Goal: Task Accomplishment & Management: Manage account settings

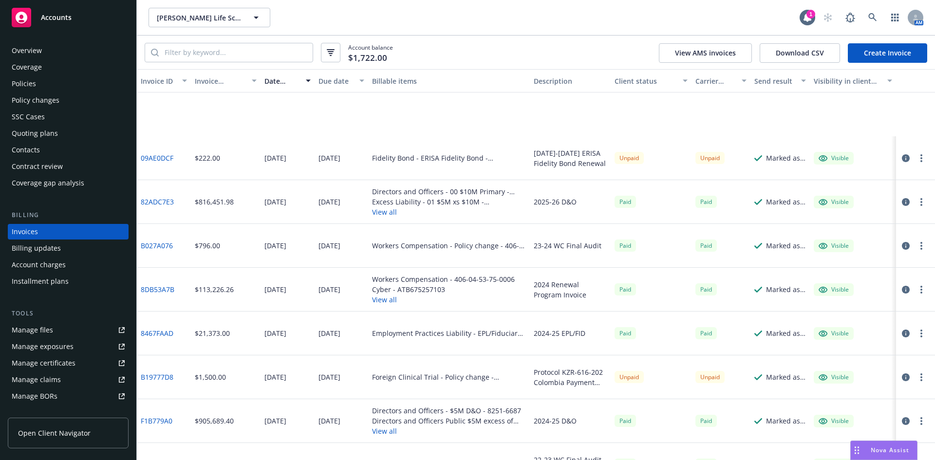
scroll to position [114, 0]
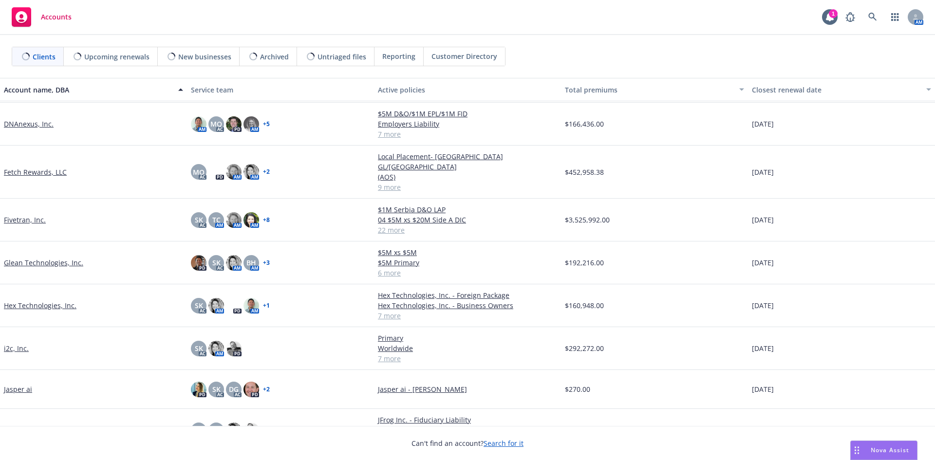
scroll to position [195, 0]
click at [36, 166] on link "Fetch Rewards, LLC" at bounding box center [35, 171] width 63 height 10
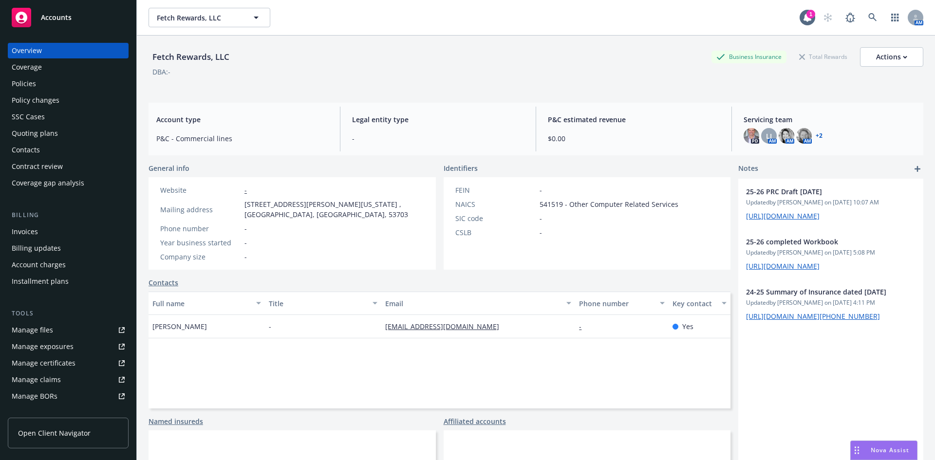
click at [39, 127] on div "Quoting plans" at bounding box center [35, 134] width 46 height 16
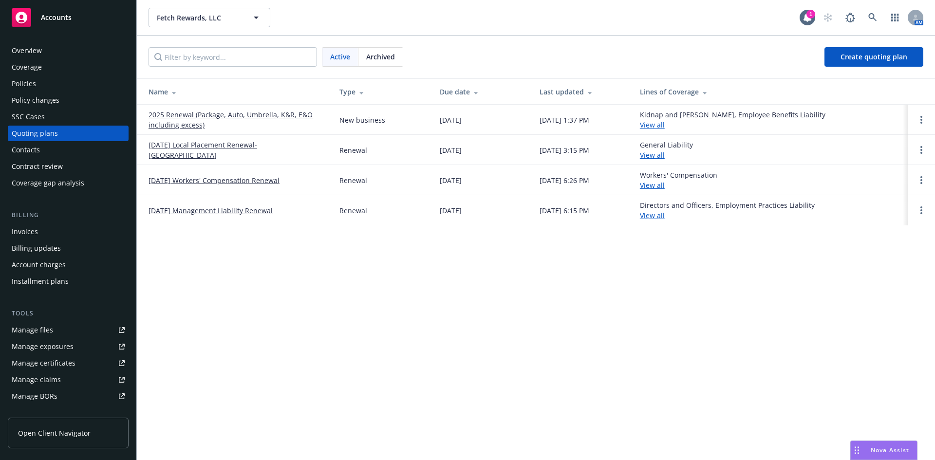
click at [23, 82] on div "Policies" at bounding box center [24, 84] width 24 height 16
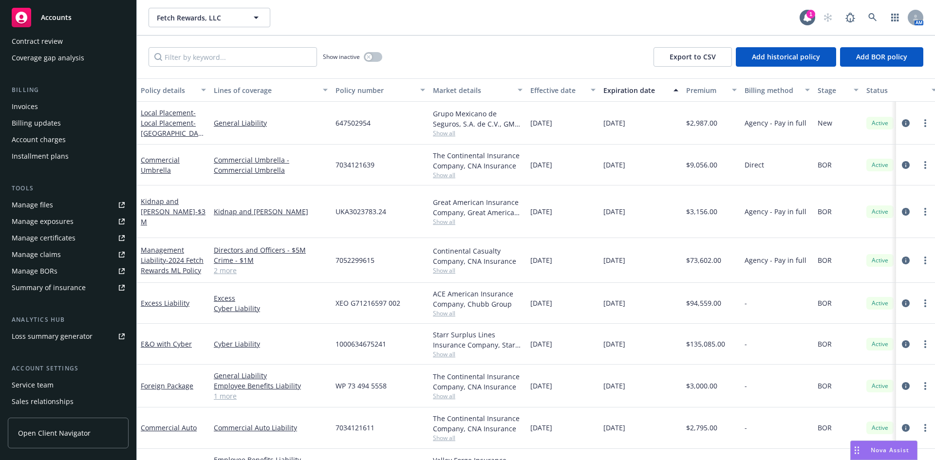
scroll to position [146, 0]
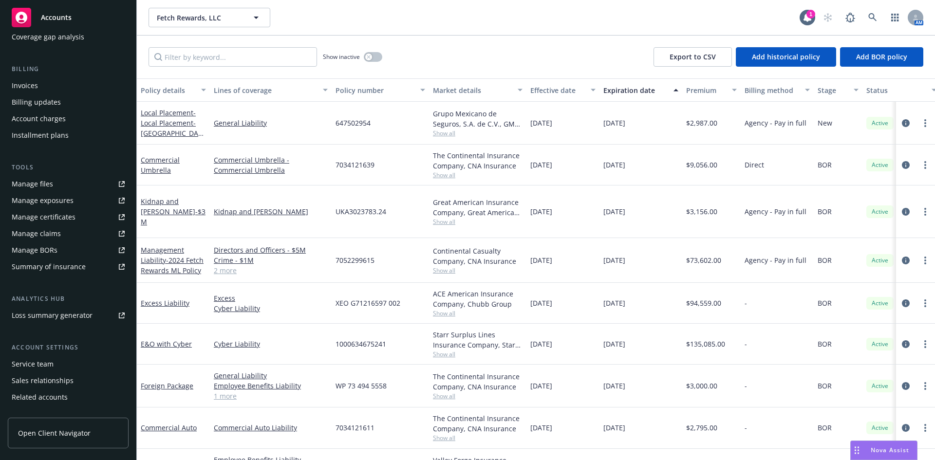
click at [56, 362] on div "Service team" at bounding box center [68, 364] width 113 height 16
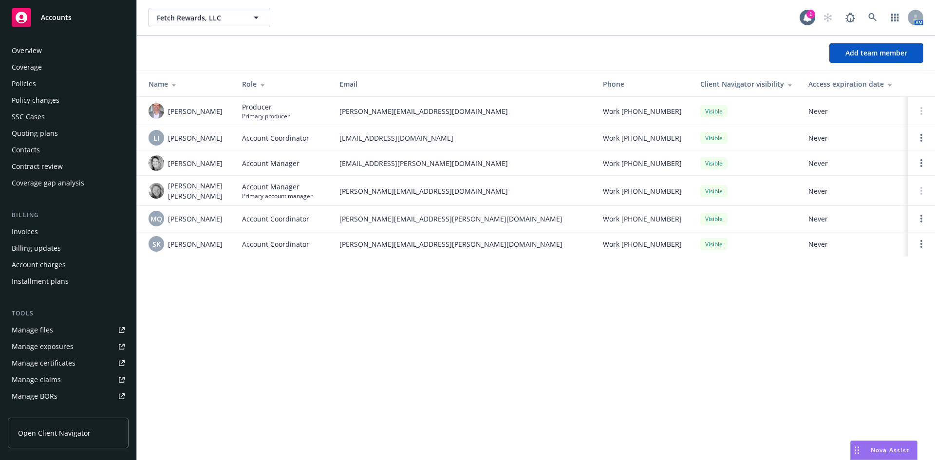
click at [55, 134] on div "Quoting plans" at bounding box center [35, 134] width 46 height 16
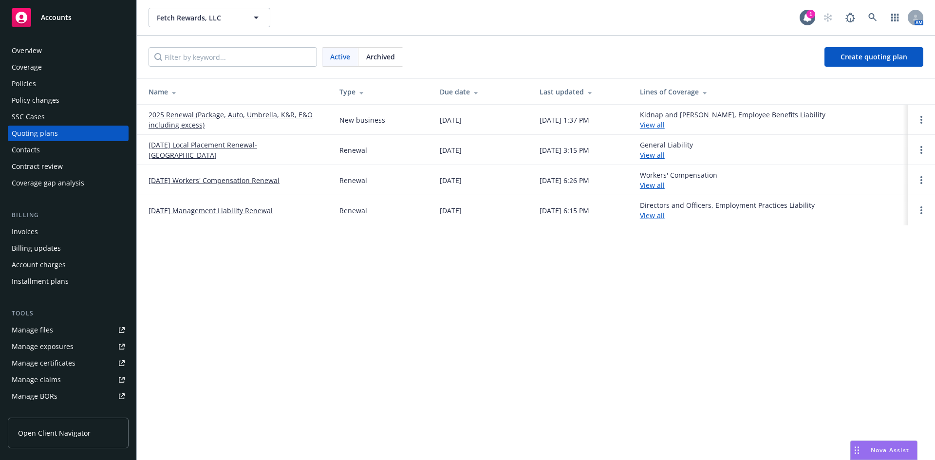
click at [172, 114] on link "2025 Renewal (Package, Auto, Umbrella, K&R, E&O including excess)" at bounding box center [236, 120] width 175 height 20
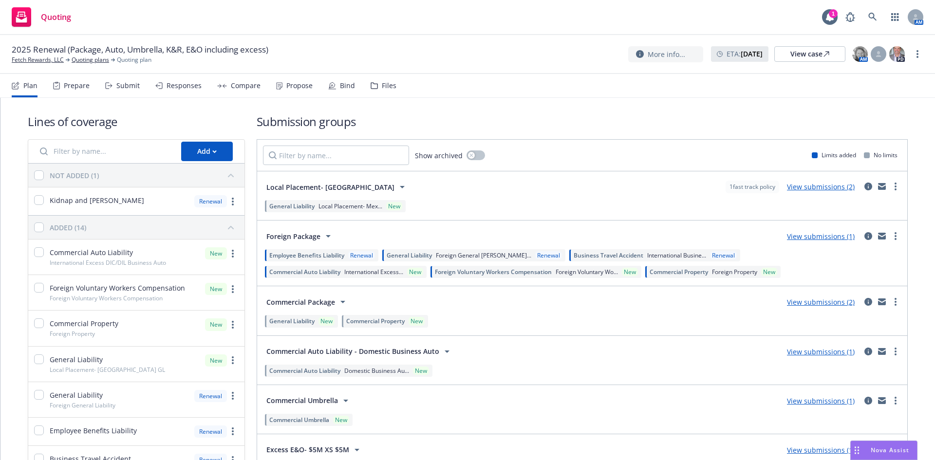
click at [81, 84] on div "Prepare" at bounding box center [77, 86] width 26 height 8
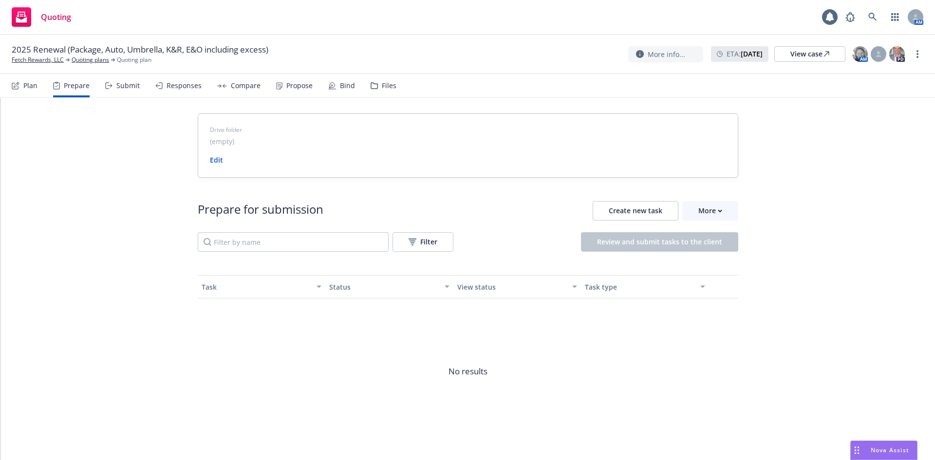
click at [118, 86] on div "Submit" at bounding box center [127, 86] width 23 height 8
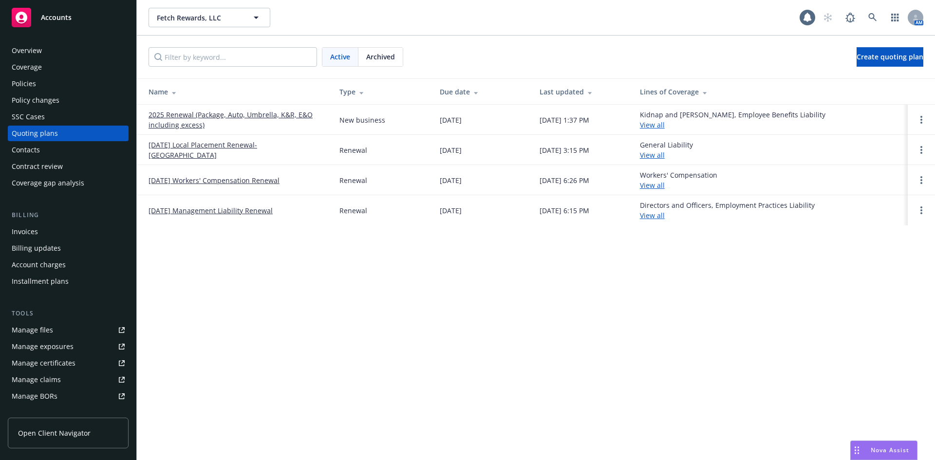
click at [30, 88] on div "Policies" at bounding box center [24, 84] width 24 height 16
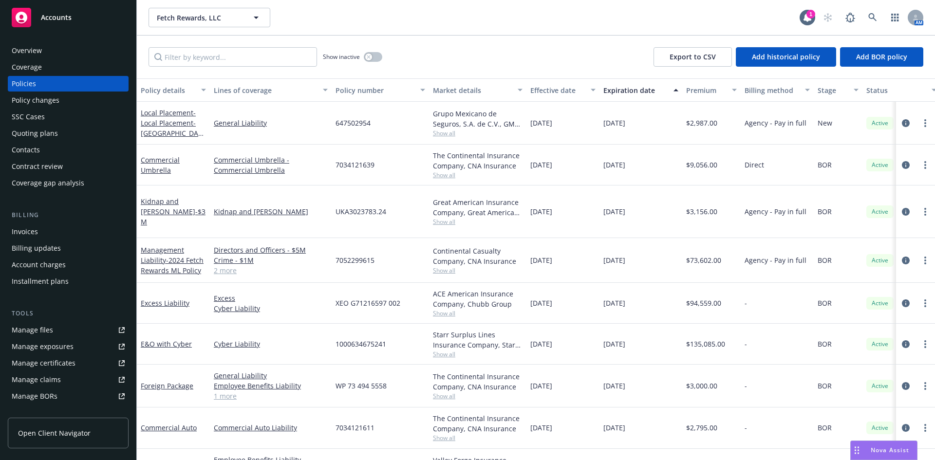
click at [55, 134] on div "Quoting plans" at bounding box center [35, 134] width 46 height 16
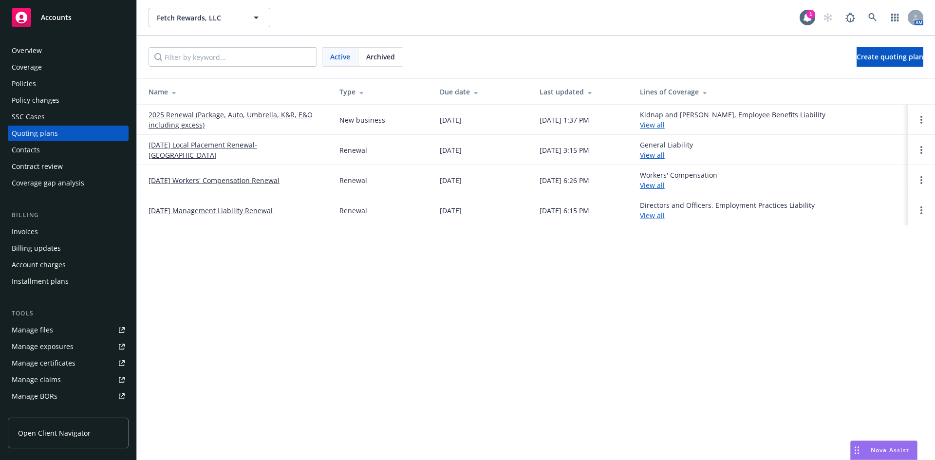
click at [162, 111] on link "2025 Renewal (Package, Auto, Umbrella, K&R, E&O including excess)" at bounding box center [236, 120] width 175 height 20
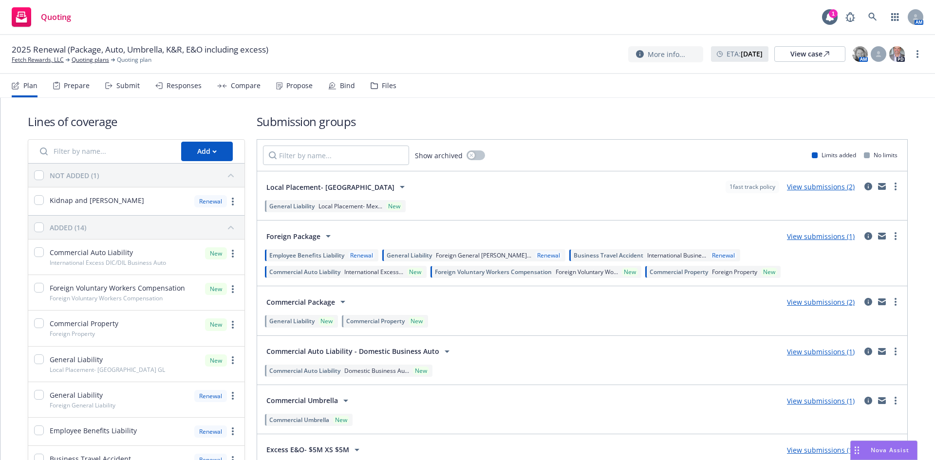
click at [126, 85] on div "Submit" at bounding box center [127, 86] width 23 height 8
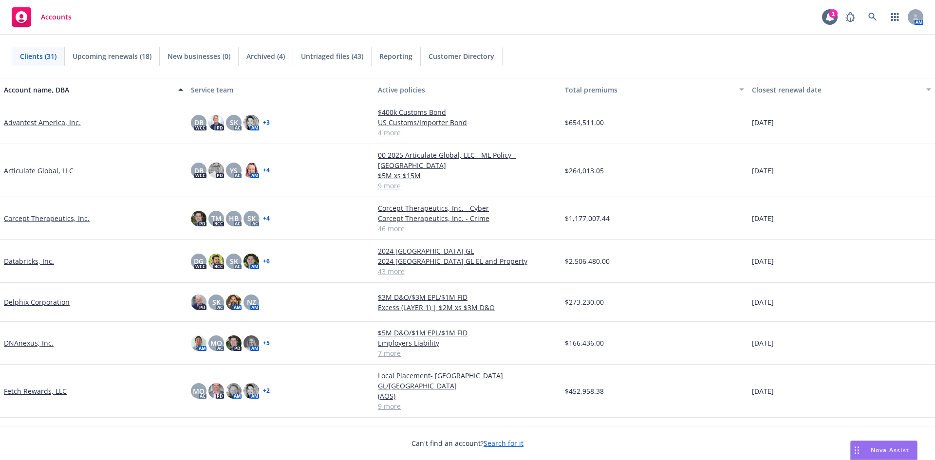
click at [324, 57] on span "Untriaged files (43)" at bounding box center [332, 56] width 62 height 10
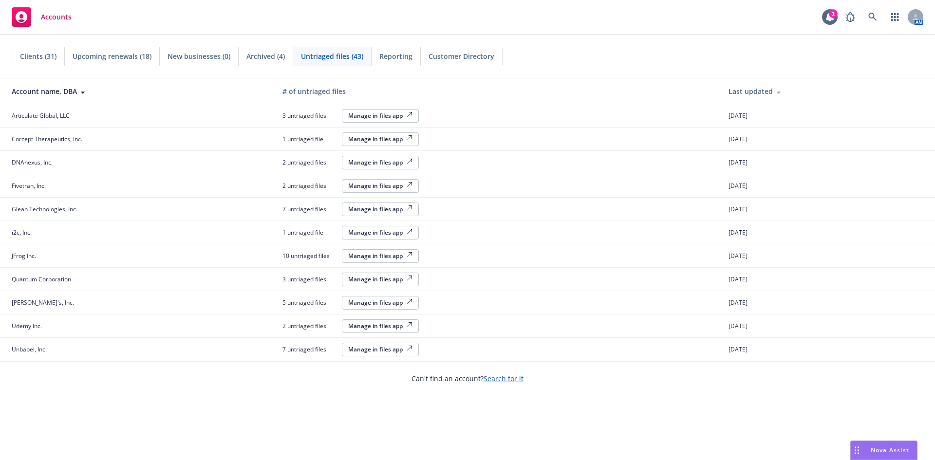
click at [390, 56] on span "Reporting" at bounding box center [395, 56] width 33 height 10
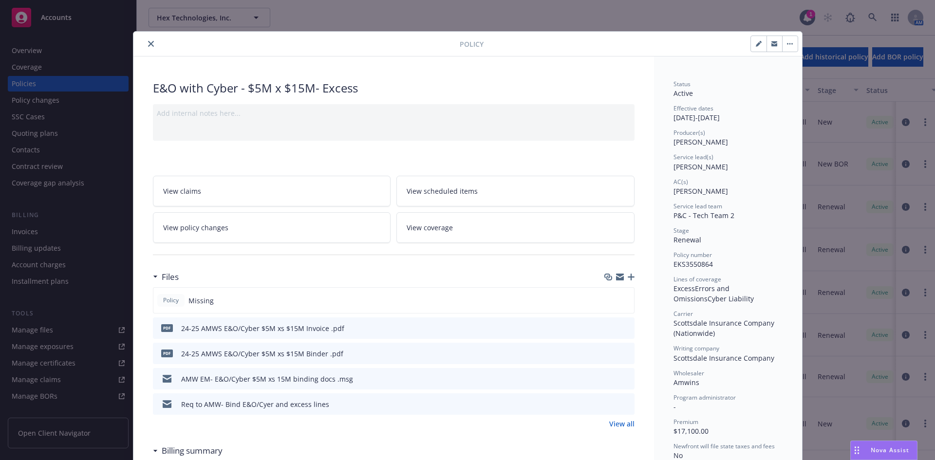
click at [148, 42] on icon "close" at bounding box center [151, 44] width 6 height 6
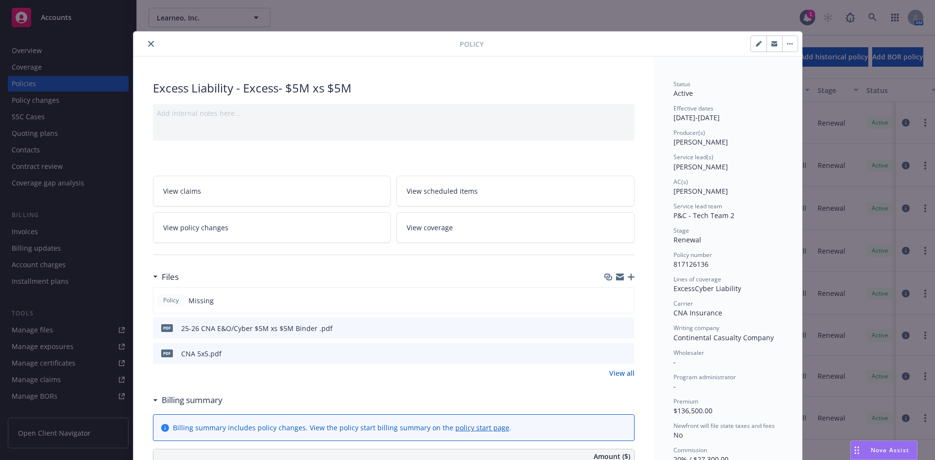
click at [148, 46] on icon "close" at bounding box center [151, 44] width 6 height 6
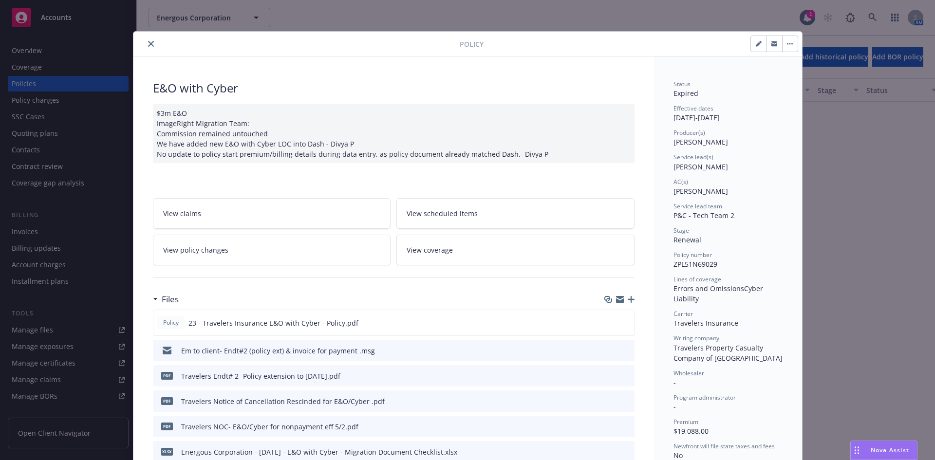
click at [794, 43] on button "button" at bounding box center [790, 44] width 16 height 16
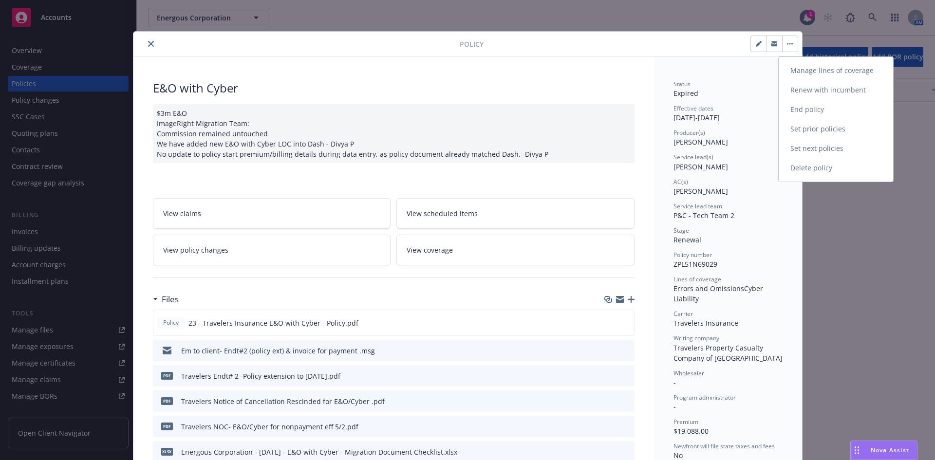
click at [797, 149] on link "Set next policies" at bounding box center [836, 148] width 114 height 19
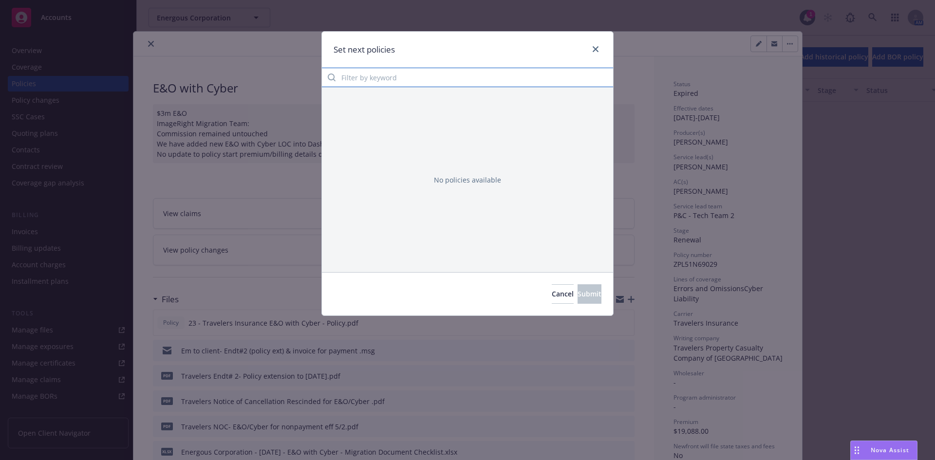
click at [376, 77] on input "Filter by keyword" at bounding box center [467, 77] width 291 height 19
type input "e&o"
click at [603, 78] on input "e&o" at bounding box center [467, 77] width 291 height 19
click at [552, 300] on button "Cancel" at bounding box center [563, 293] width 22 height 19
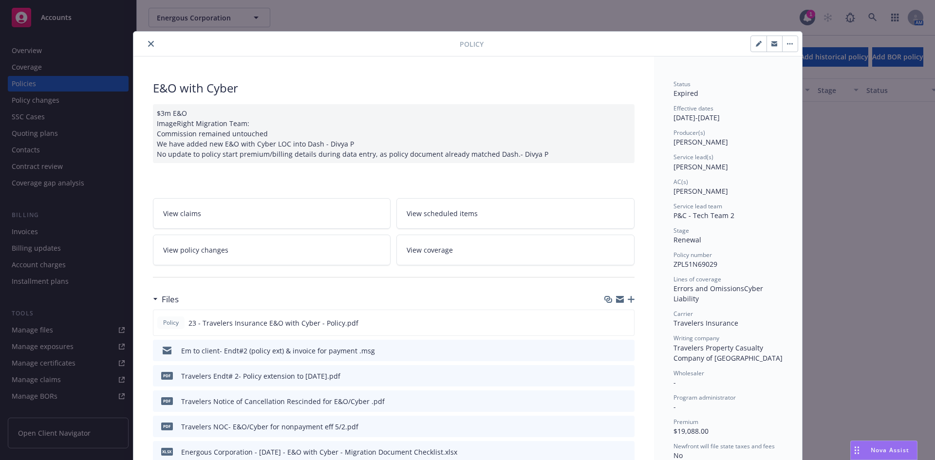
click at [148, 41] on icon "close" at bounding box center [151, 44] width 6 height 6
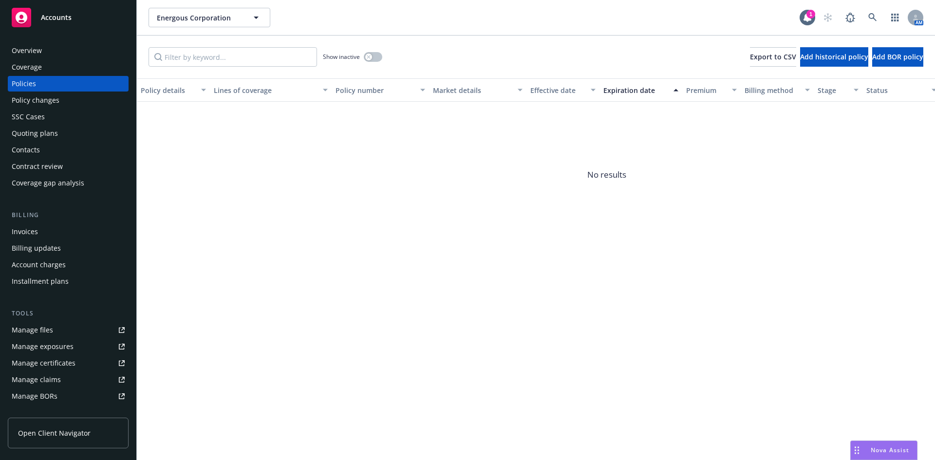
click at [41, 79] on div "Policies" at bounding box center [68, 84] width 113 height 16
click at [369, 56] on icon "button" at bounding box center [368, 56] width 3 height 3
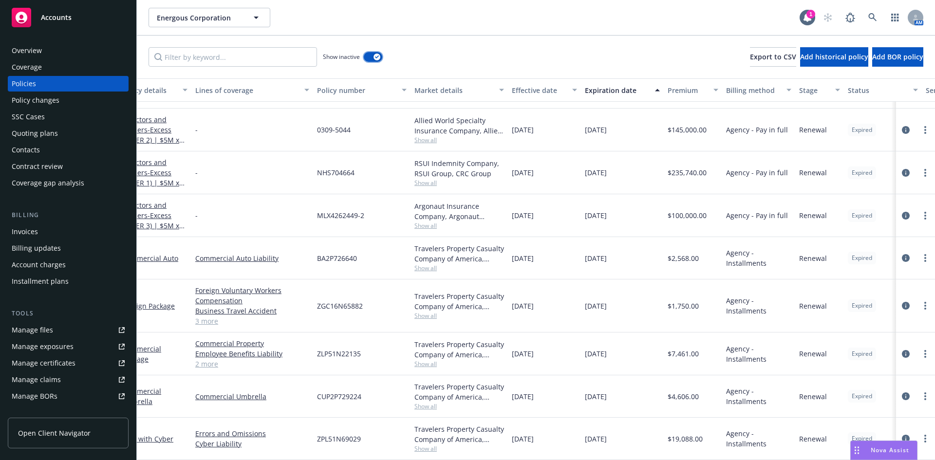
scroll to position [2770, 0]
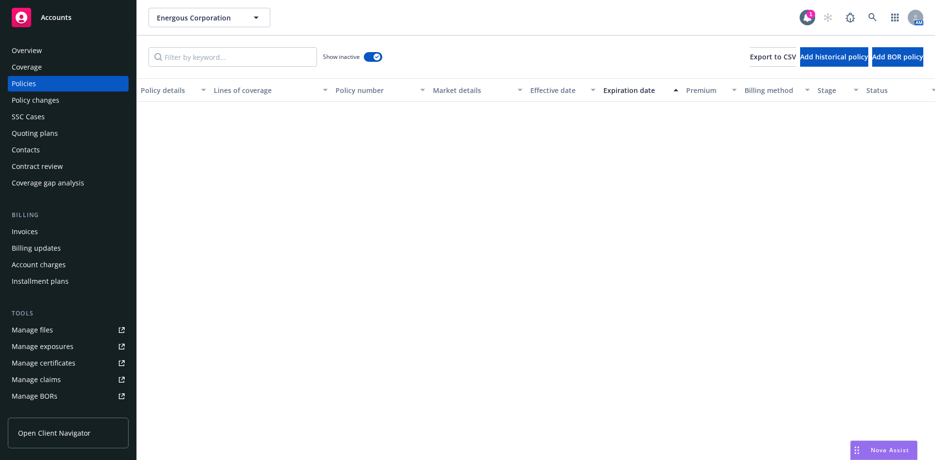
scroll to position [2747, 0]
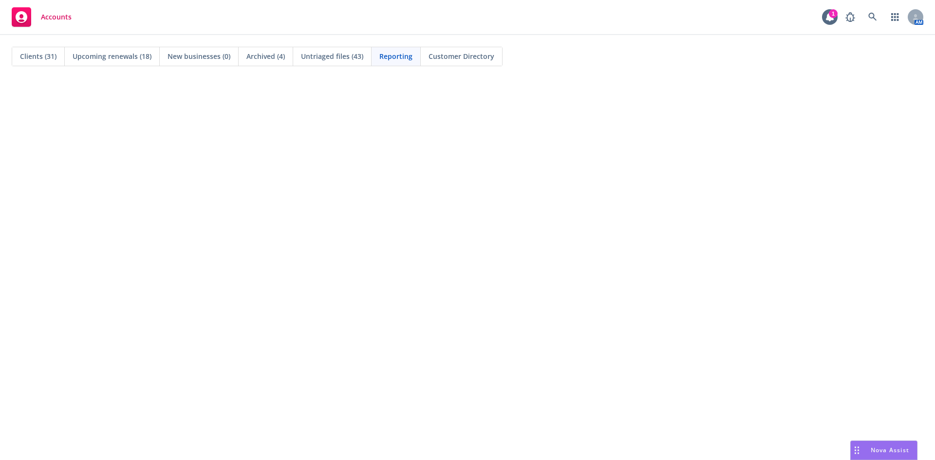
click at [44, 56] on span "Clients (31)" at bounding box center [38, 56] width 37 height 10
